Goal: Task Accomplishment & Management: Use online tool/utility

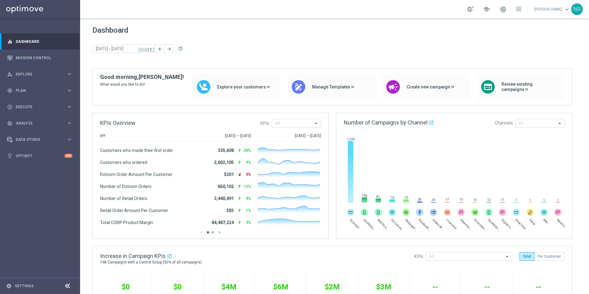
click at [401, 51] on div "today 30 Sep 2024 - 06 Oct 2024 arrow_back arrow_forward help_outline" at bounding box center [334, 48] width 484 height 9
click at [27, 88] on div "gps_fixed Plan" at bounding box center [36, 91] width 59 height 6
click at [30, 103] on link "Target Groups" at bounding box center [40, 103] width 48 height 5
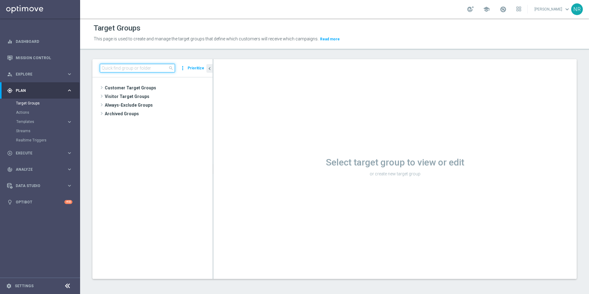
click at [143, 66] on input at bounding box center [137, 68] width 75 height 9
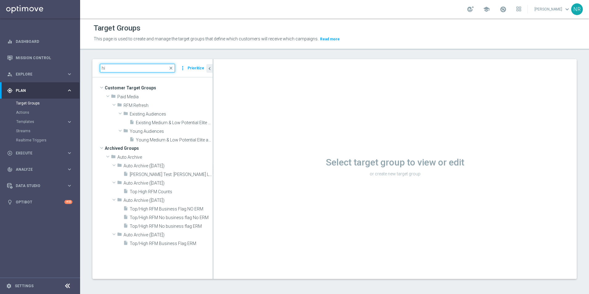
type input "h"
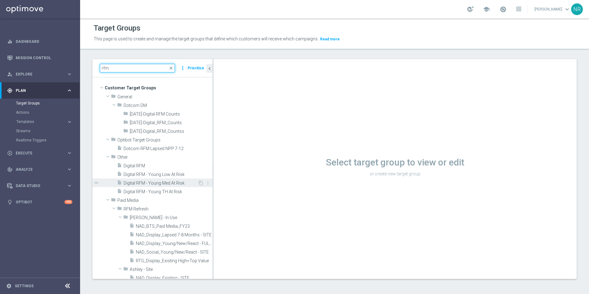
type input "rfm"
click at [171, 182] on span "Digital RFM - Young Med At Risk" at bounding box center [160, 182] width 74 height 5
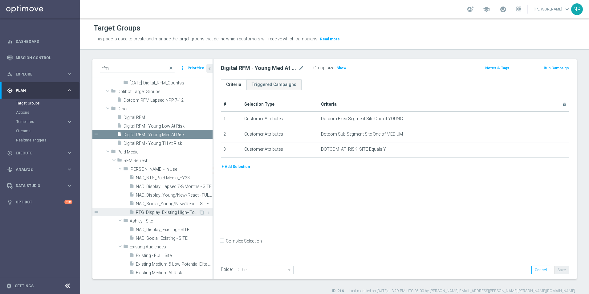
scroll to position [92, 0]
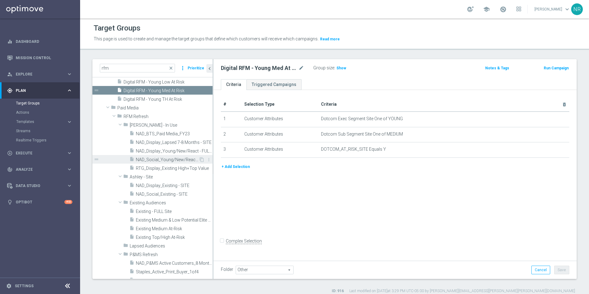
click at [172, 159] on span "NAD_Social_Young/New/React - SITE" at bounding box center [167, 159] width 63 height 5
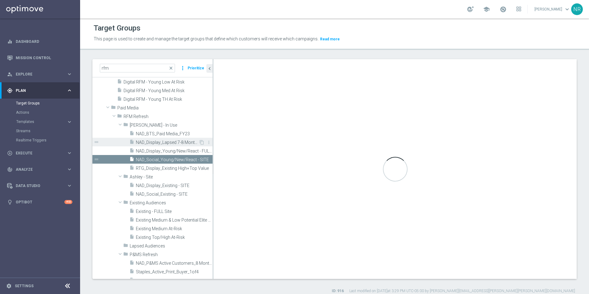
checkbox input "true"
type input "Ashley - In Use"
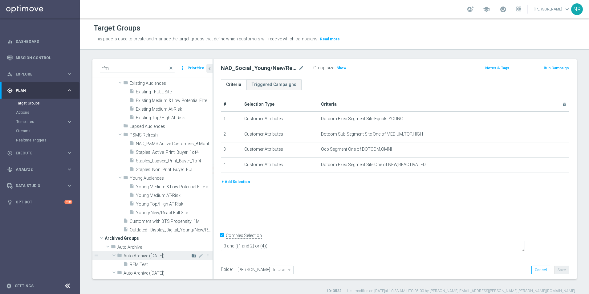
scroll to position [216, 0]
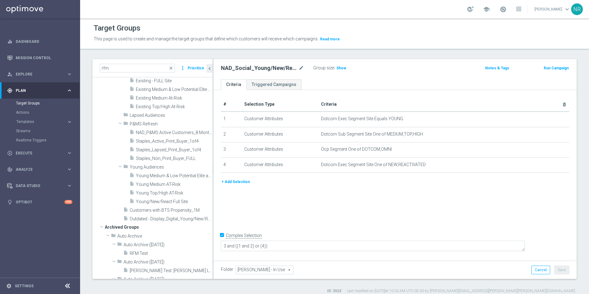
click at [85, 54] on div "Target Groups This page is used to create and manage the target groups that def…" at bounding box center [334, 155] width 509 height 275
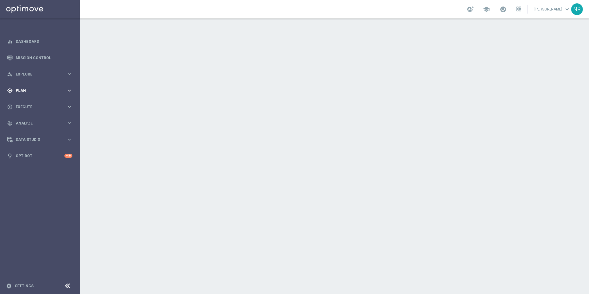
click at [42, 89] on span "Plan" at bounding box center [41, 91] width 51 height 4
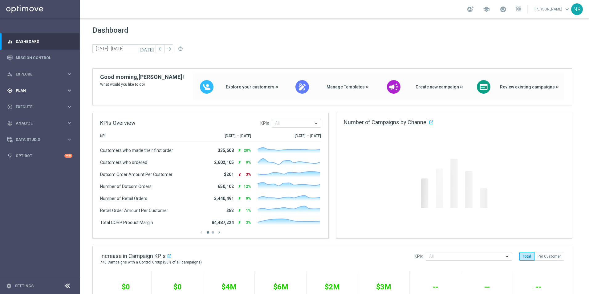
click at [38, 92] on div "gps_fixed Plan" at bounding box center [36, 91] width 59 height 6
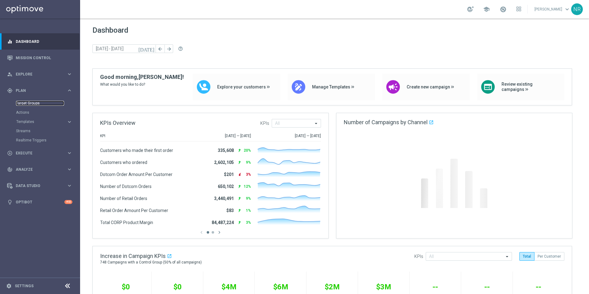
click at [26, 105] on link "Target Groups" at bounding box center [40, 103] width 48 height 5
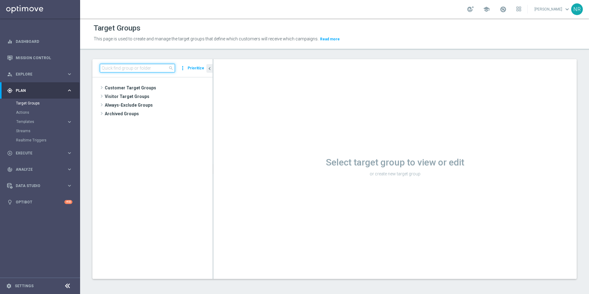
click at [143, 71] on input at bounding box center [137, 68] width 75 height 9
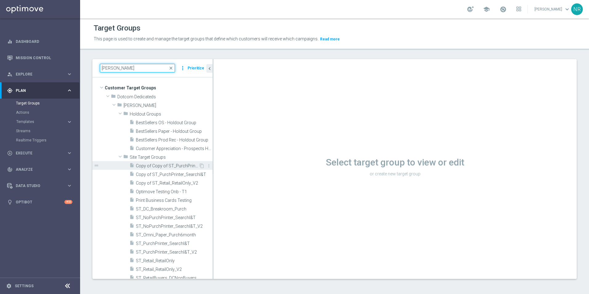
type input "nick"
click at [168, 165] on span "Copy of Copy of ST_PurchPrinter_SearchI&T" at bounding box center [167, 165] width 63 height 5
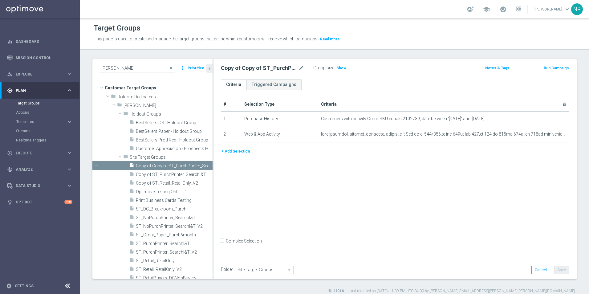
click at [248, 151] on button "+ Add Selection" at bounding box center [236, 151] width 30 height 7
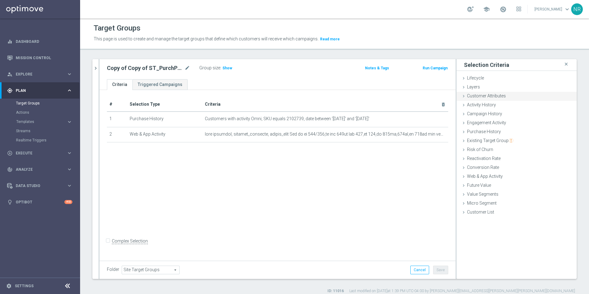
click at [491, 92] on div "Customer Attributes done" at bounding box center [516, 96] width 120 height 9
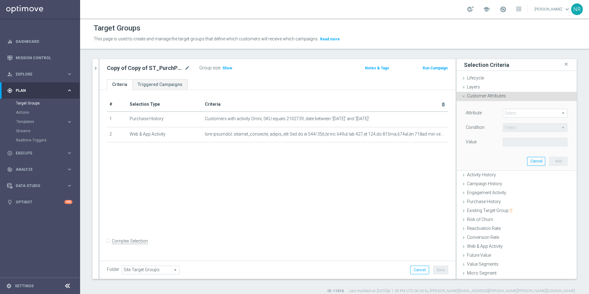
click at [511, 112] on span at bounding box center [535, 113] width 64 height 8
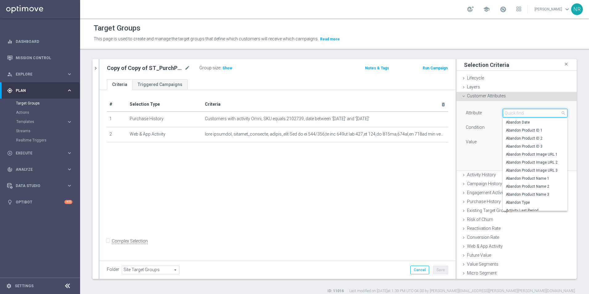
click at [510, 112] on input "search" at bounding box center [534, 113] width 65 height 9
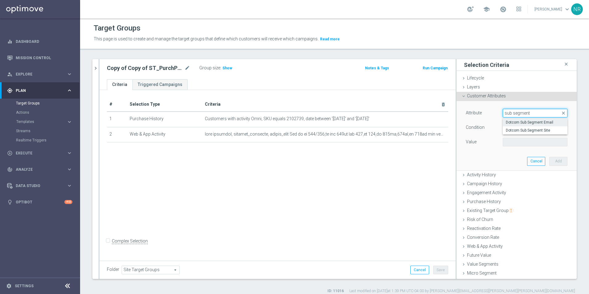
type input "sub segment"
click at [540, 122] on span "Dotcom Sub Segment Email" at bounding box center [535, 122] width 58 height 5
type input "Dotcom Sub Segment Email"
click at [529, 126] on span "Equals" at bounding box center [535, 127] width 64 height 8
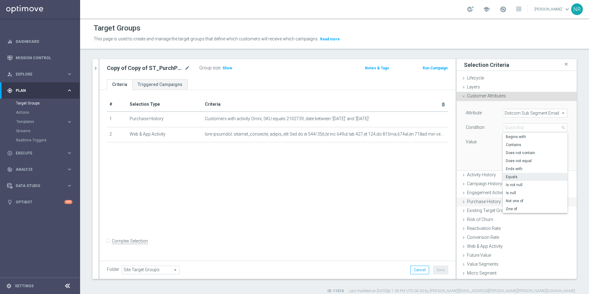
click at [516, 206] on label "One of" at bounding box center [534, 209] width 65 height 8
type input "One of"
click at [516, 142] on span at bounding box center [535, 142] width 64 height 8
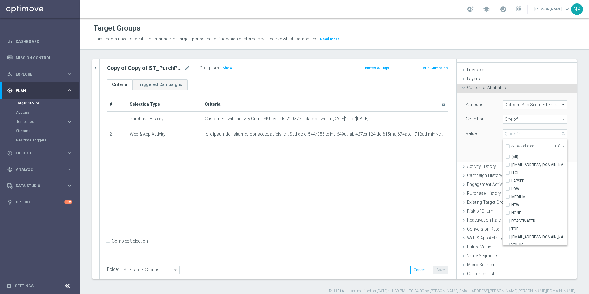
click at [474, 148] on div "Attribute Dotcom Sub Segment Email Dotcom Sub Segment Email arrow_drop_down sea…" at bounding box center [516, 127] width 111 height 69
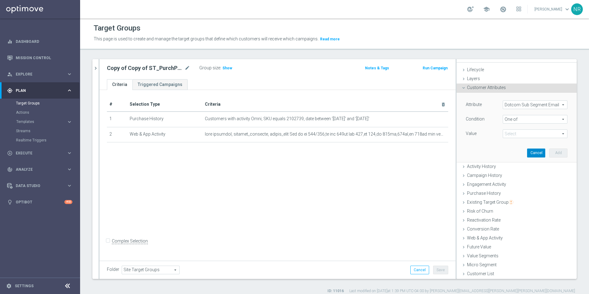
click at [527, 151] on button "Cancel" at bounding box center [536, 152] width 18 height 9
